Goal: Transaction & Acquisition: Purchase product/service

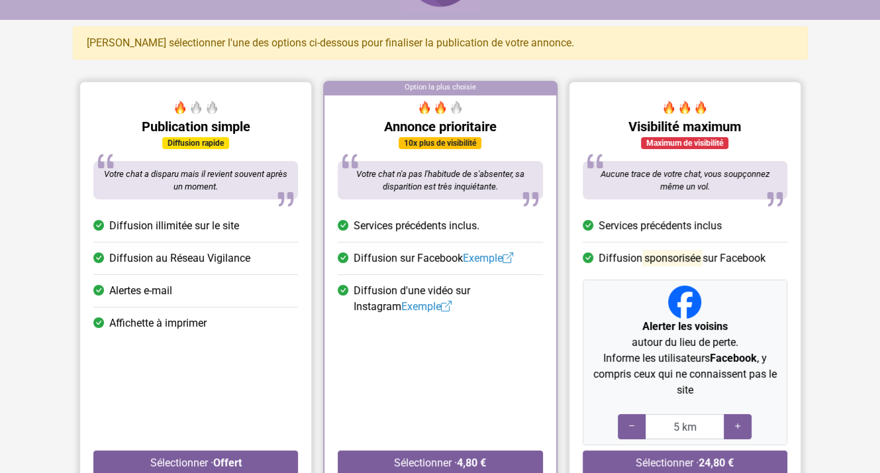
scroll to position [132, 0]
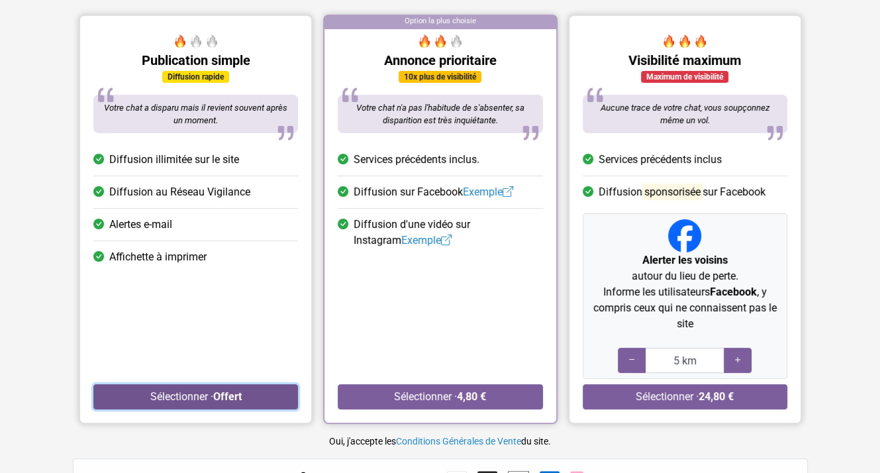
click at [218, 391] on strong "Offert" at bounding box center [227, 396] width 28 height 13
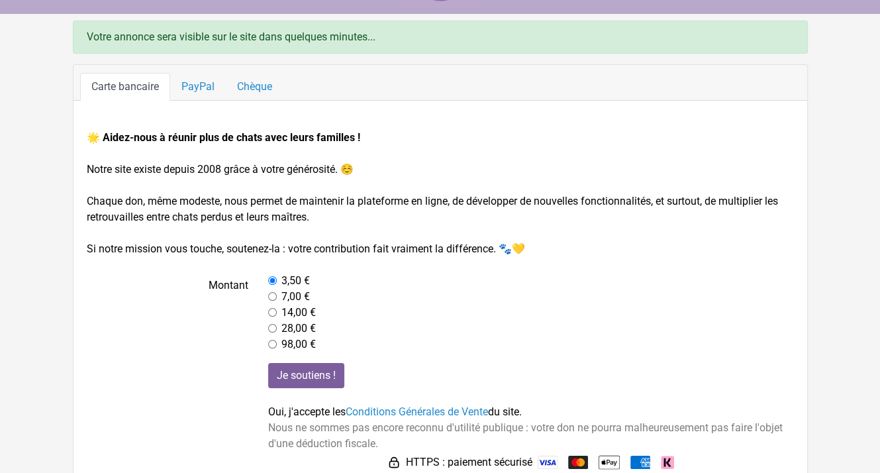
scroll to position [95, 0]
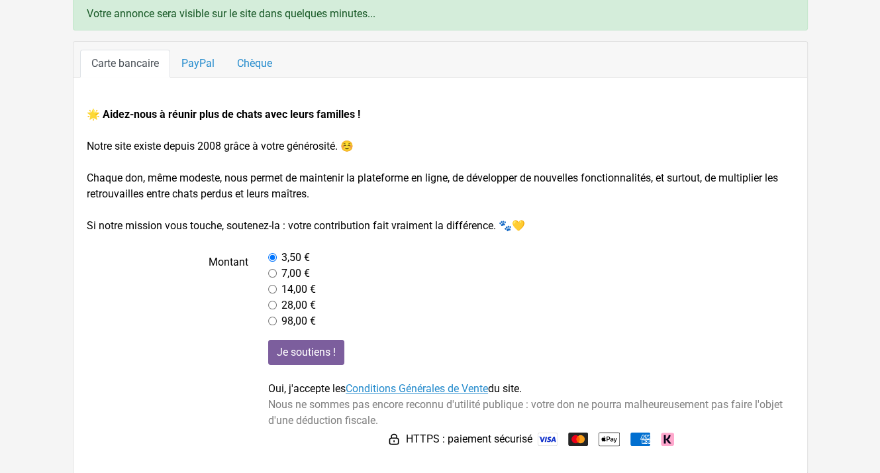
click at [456, 384] on link "Conditions Générales de Vente" at bounding box center [417, 388] width 142 height 13
click at [193, 67] on link "PayPal" at bounding box center [198, 64] width 56 height 28
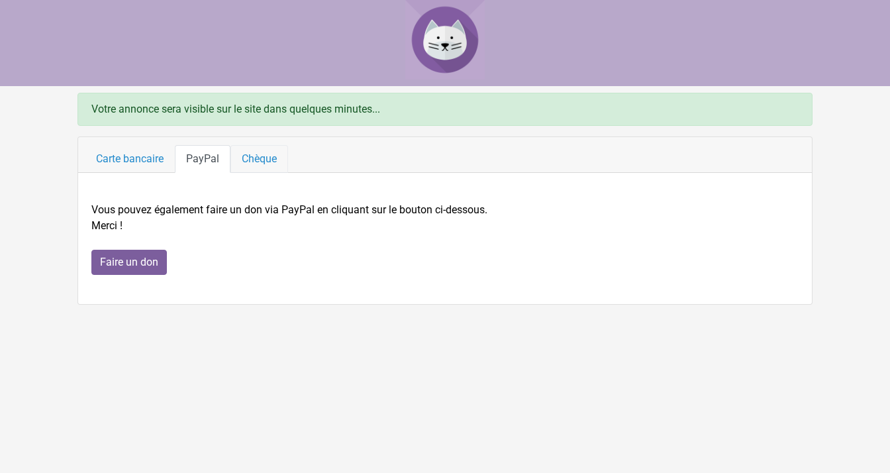
click at [269, 160] on link "Chèque" at bounding box center [259, 159] width 58 height 28
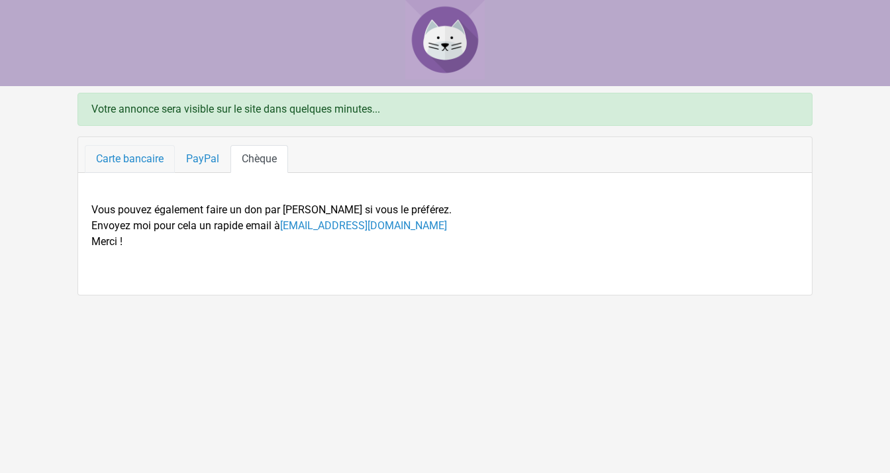
click at [145, 158] on link "Carte bancaire" at bounding box center [130, 159] width 90 height 28
